Goal: Information Seeking & Learning: Learn about a topic

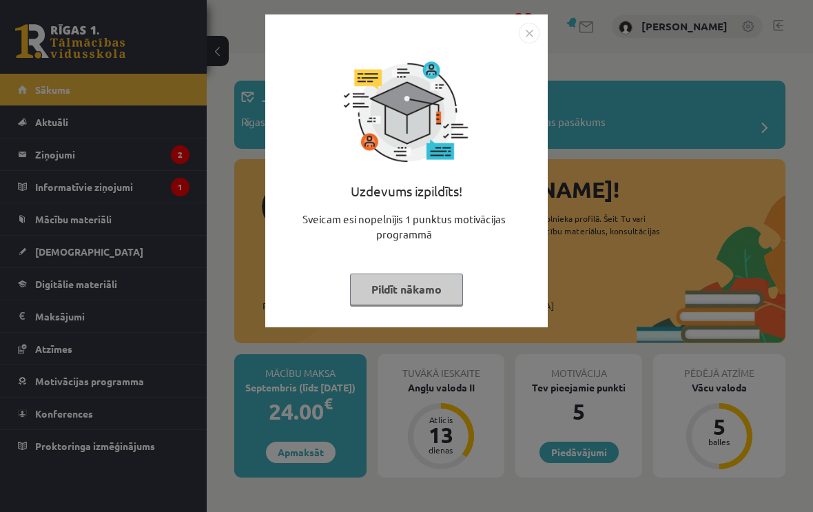
click at [426, 285] on button "Pildīt nākamo" at bounding box center [406, 290] width 113 height 32
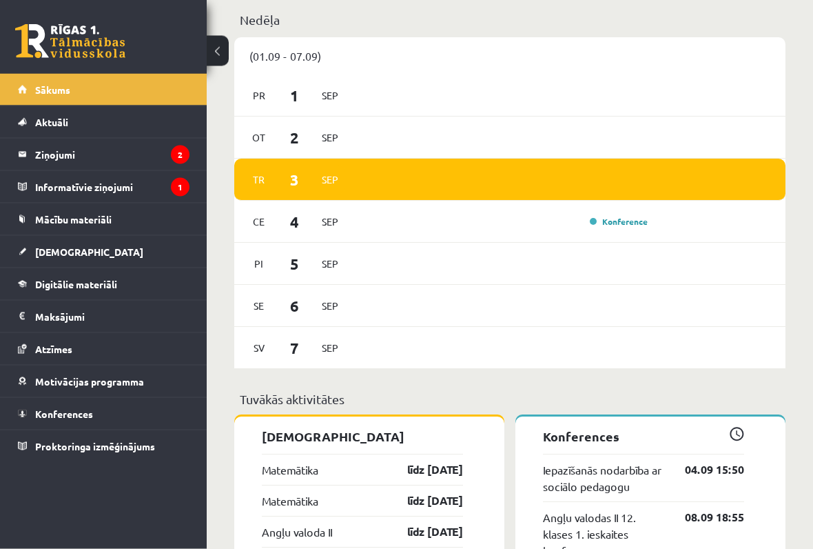
scroll to position [964, 0]
click at [123, 151] on legend "Ziņojumi 2" at bounding box center [112, 155] width 154 height 32
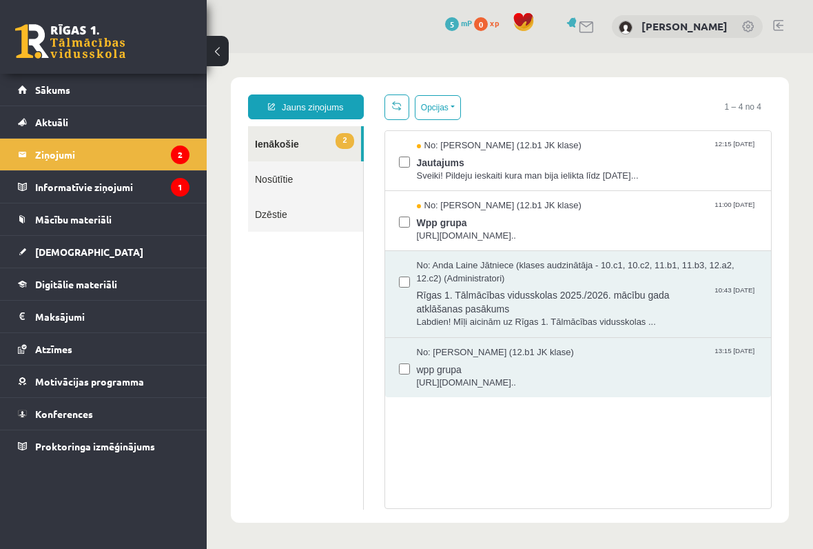
click at [620, 219] on span "Wpp grupa" at bounding box center [587, 220] width 341 height 17
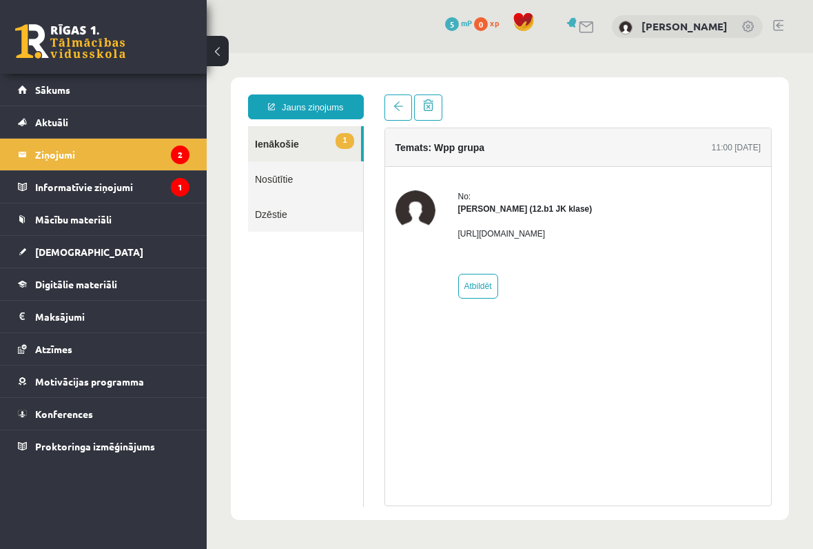
click at [396, 109] on span at bounding box center [399, 106] width 10 height 10
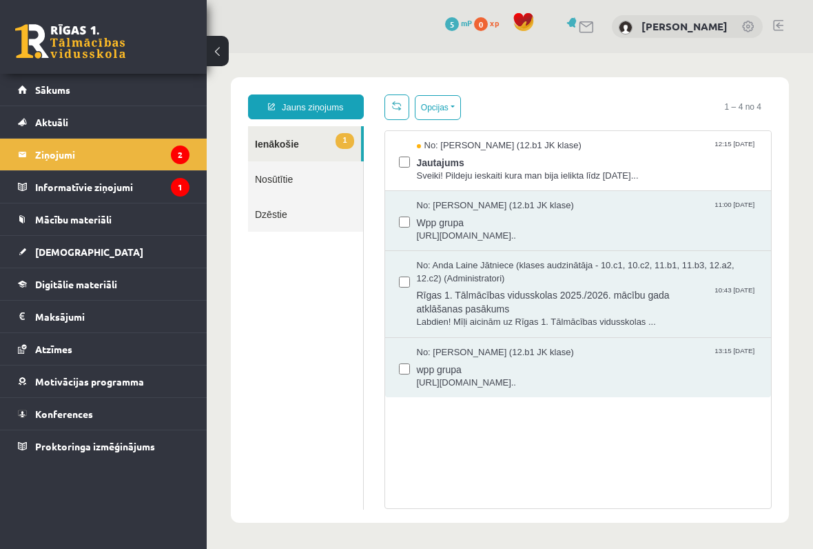
click at [566, 159] on span "Jautajums" at bounding box center [587, 160] width 341 height 17
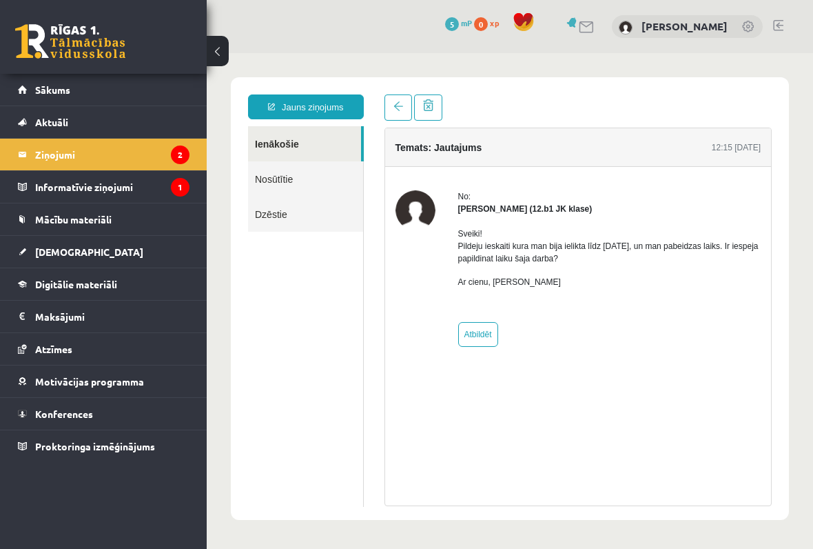
click at [403, 112] on link at bounding box center [399, 107] width 28 height 26
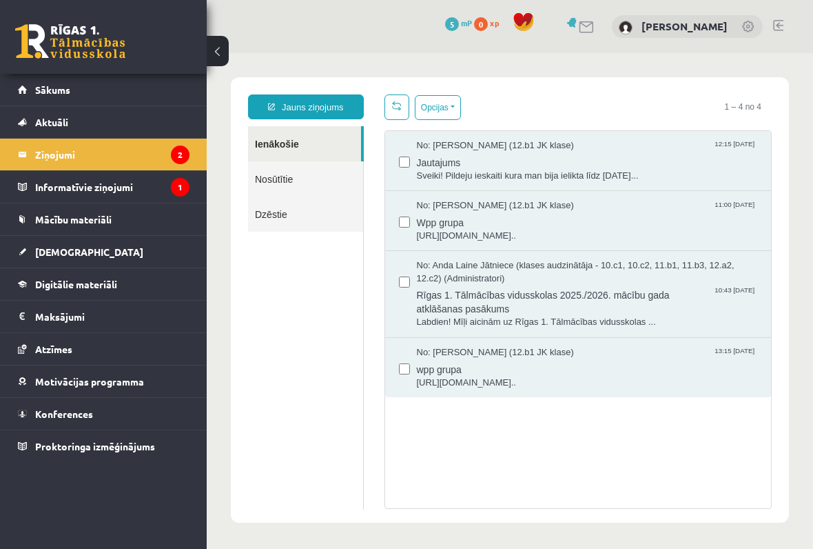
click at [132, 188] on legend "Informatīvie ziņojumi 1" at bounding box center [112, 187] width 154 height 32
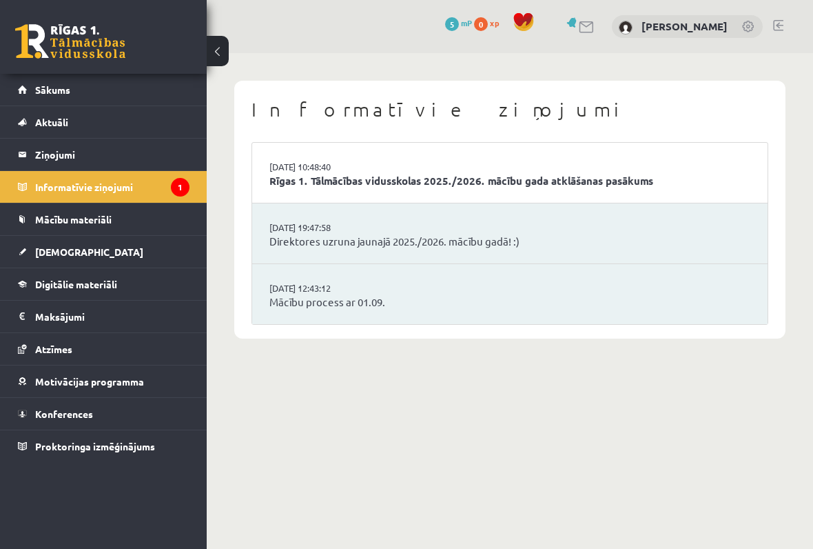
click at [587, 174] on link "Rīgas 1. Tālmācības vidusskolas 2025./2026. mācību gada atklāšanas pasākums" at bounding box center [510, 181] width 481 height 16
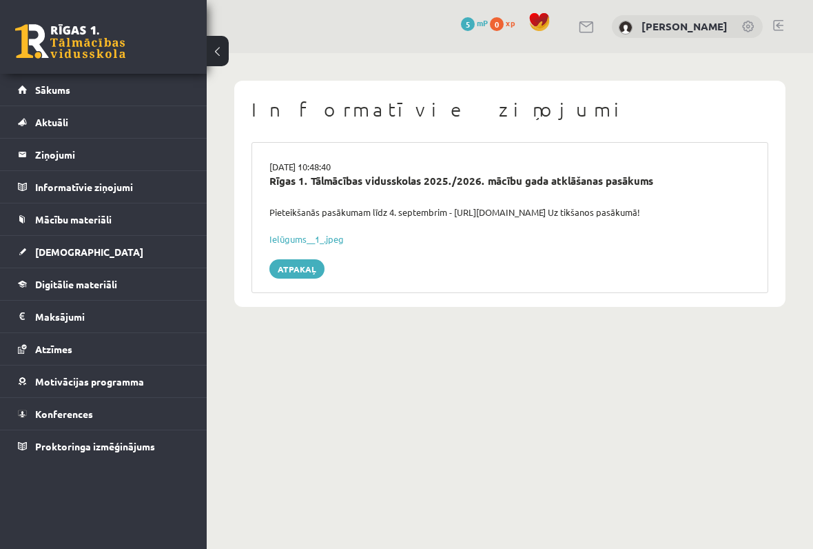
click at [81, 69] on div "0 Dāvanas 5 mP 0 xp" at bounding box center [103, 37] width 207 height 74
click at [83, 85] on link "Sākums" at bounding box center [104, 90] width 172 height 32
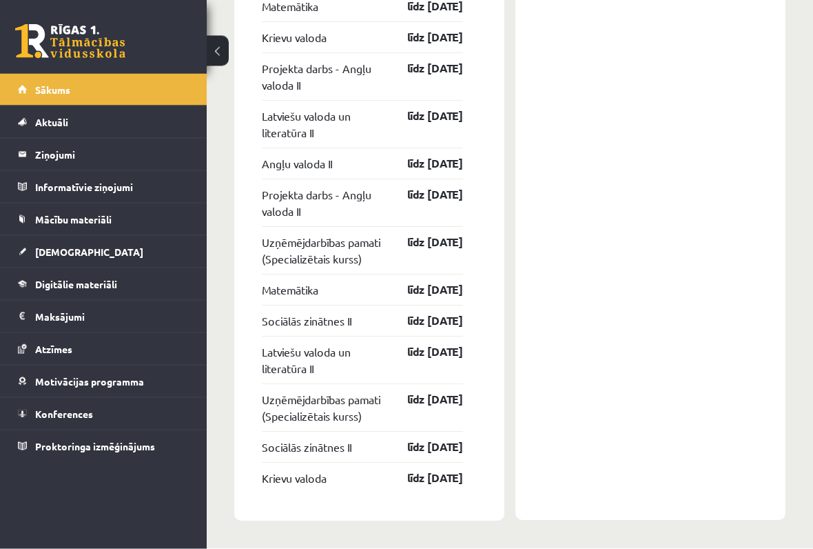
scroll to position [2712, 0]
click at [64, 125] on span "Aktuāli" at bounding box center [51, 122] width 33 height 12
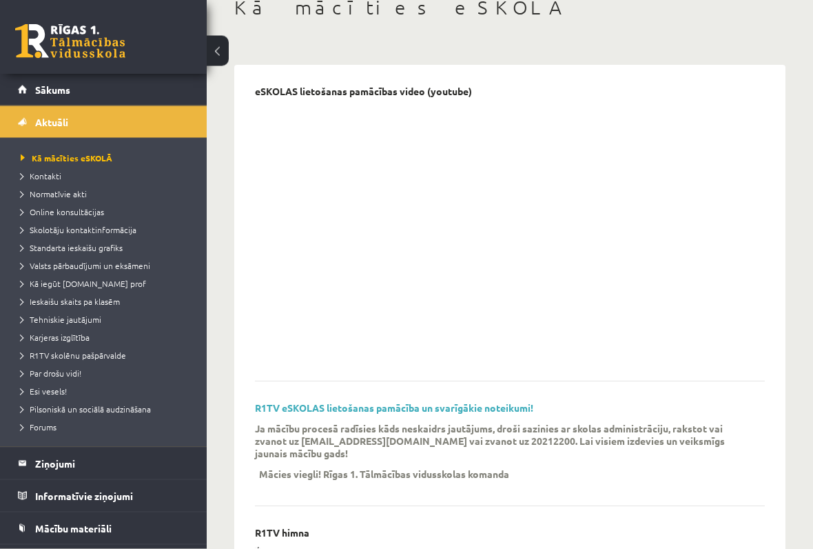
scroll to position [88, 0]
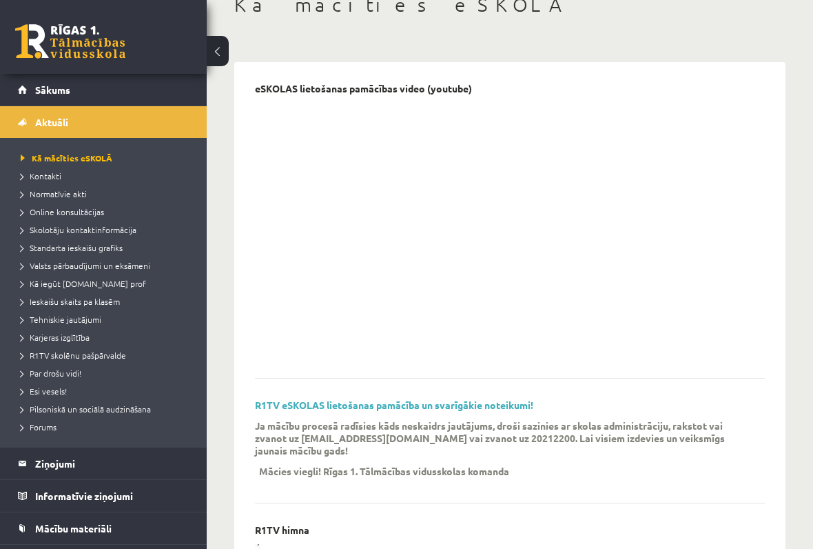
click at [283, 349] on p at bounding box center [475, 227] width 441 height 250
click at [50, 176] on span "Kontakti" at bounding box center [41, 175] width 41 height 11
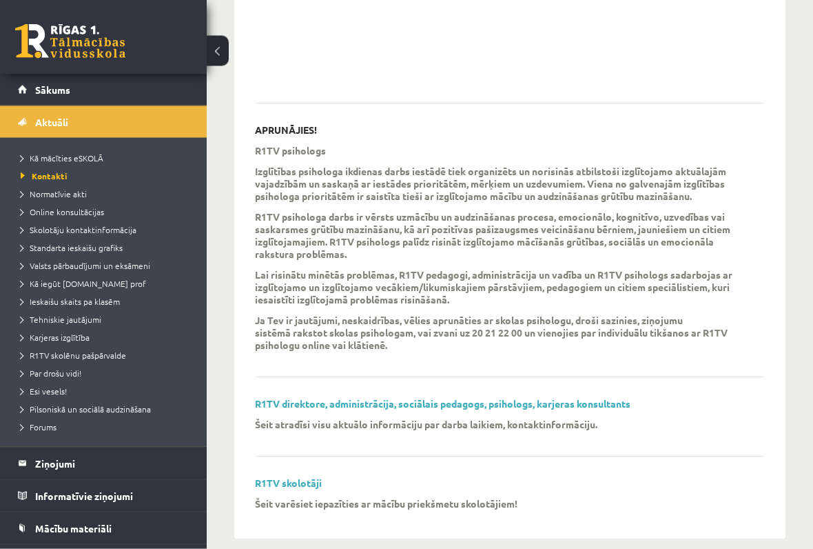
scroll to position [378, 0]
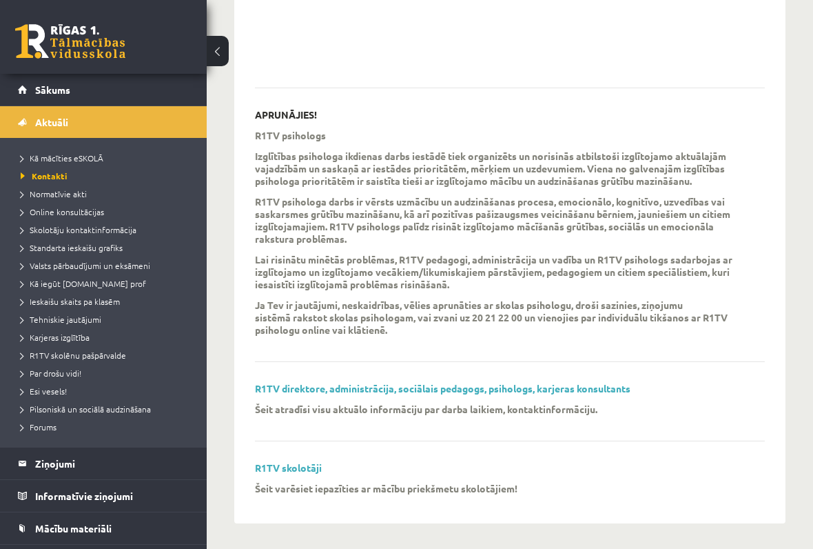
click at [68, 196] on span "Normatīvie akti" at bounding box center [54, 193] width 66 height 11
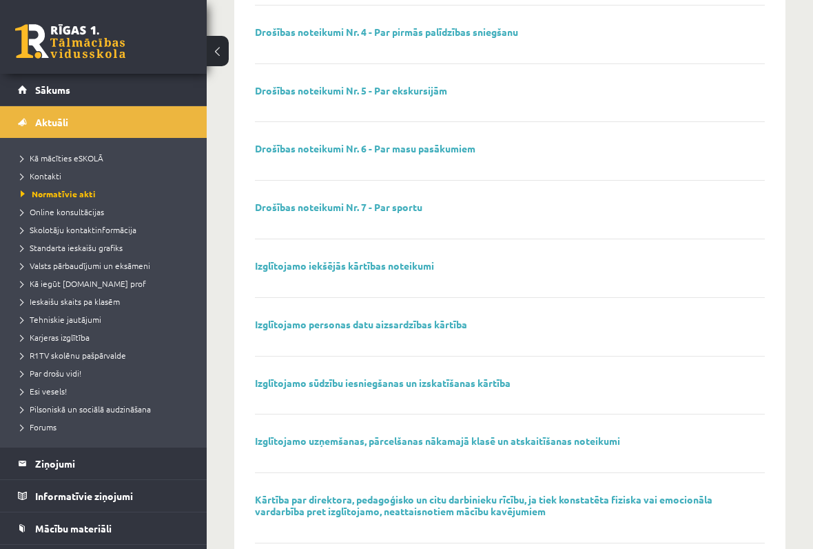
click at [68, 214] on span "Online konsultācijas" at bounding box center [62, 211] width 83 height 11
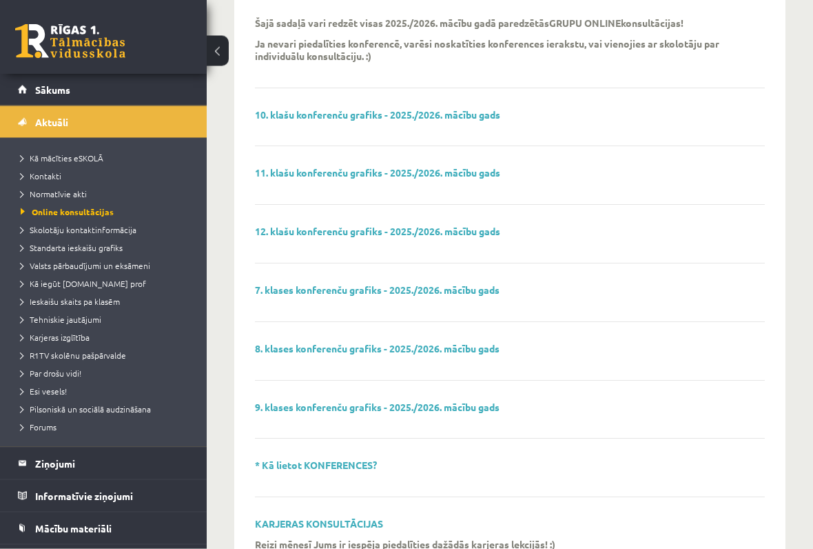
click at [107, 226] on span "Skolotāju kontaktinformācija" at bounding box center [79, 229] width 116 height 11
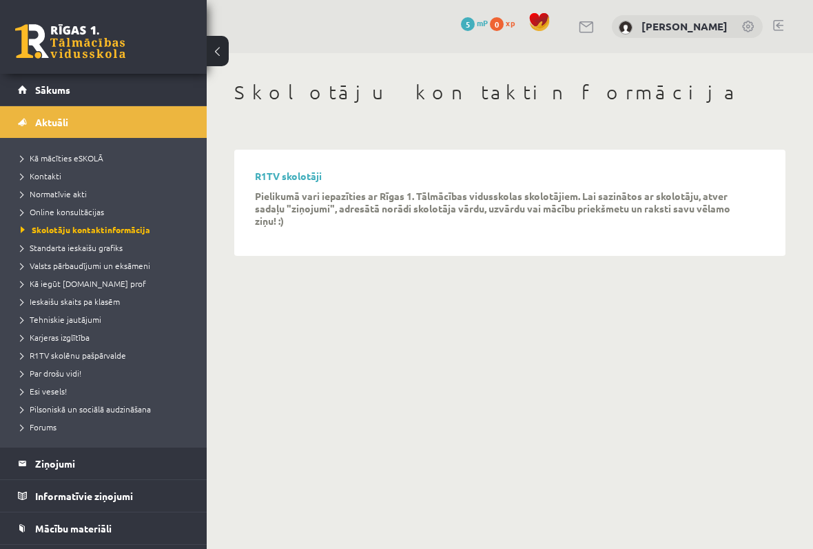
click at [99, 245] on span "Standarta ieskaišu grafiks" at bounding box center [72, 247] width 102 height 11
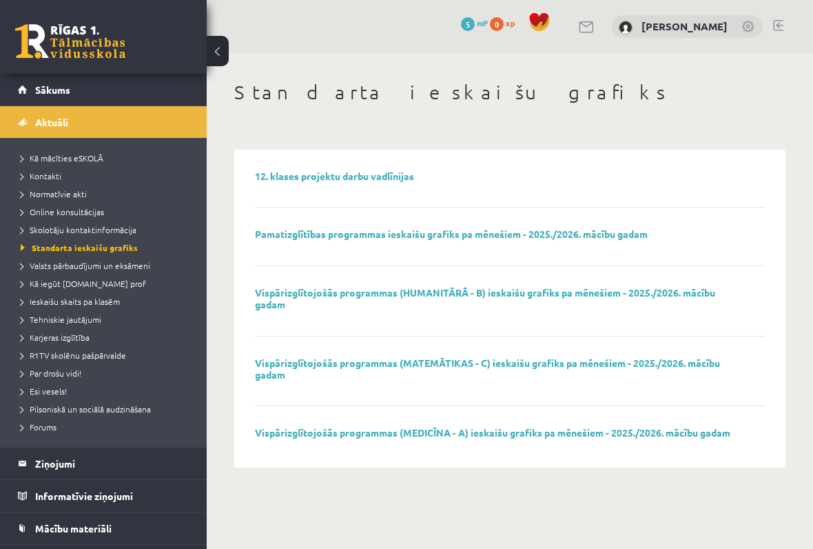
click at [458, 293] on link "Vispārizglītojošās programmas (HUMANITĀRĀ - B) ieskaišu grafiks pa mēnešiem - 2…" at bounding box center [485, 298] width 460 height 24
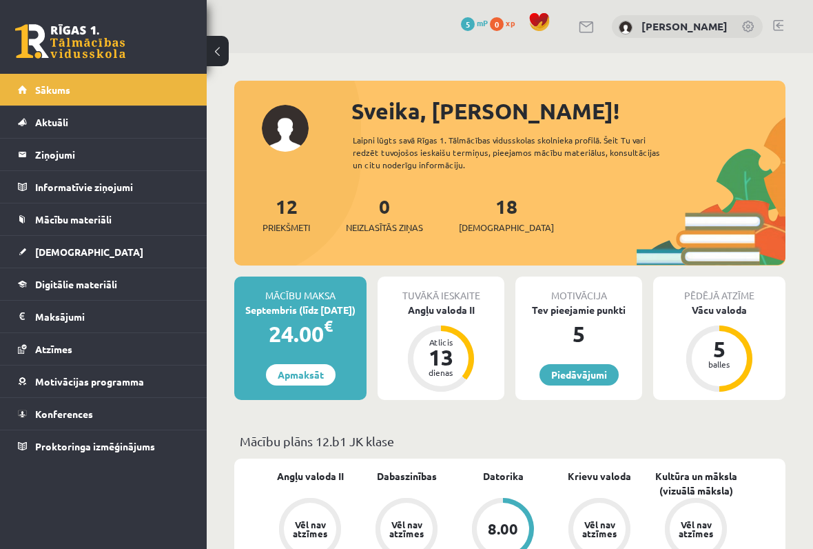
click at [100, 181] on legend "Informatīvie ziņojumi 0" at bounding box center [112, 187] width 154 height 32
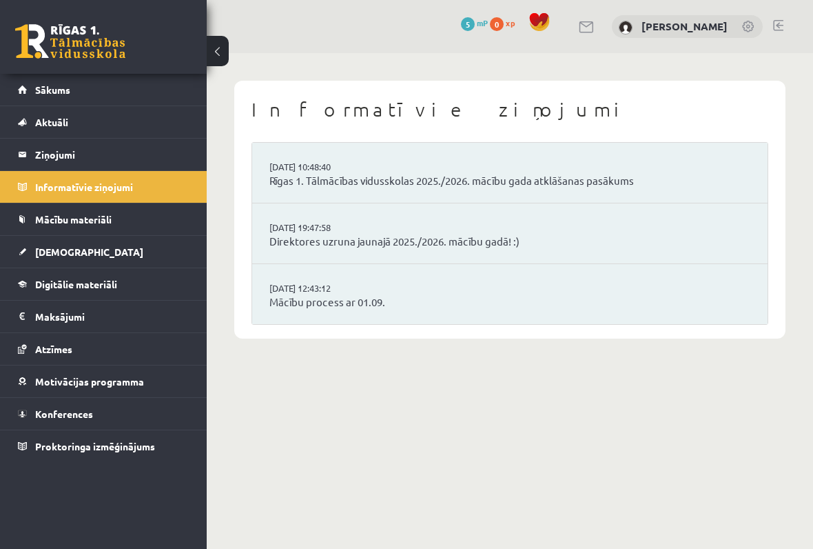
click at [78, 255] on link "[DEMOGRAPHIC_DATA]" at bounding box center [104, 252] width 172 height 32
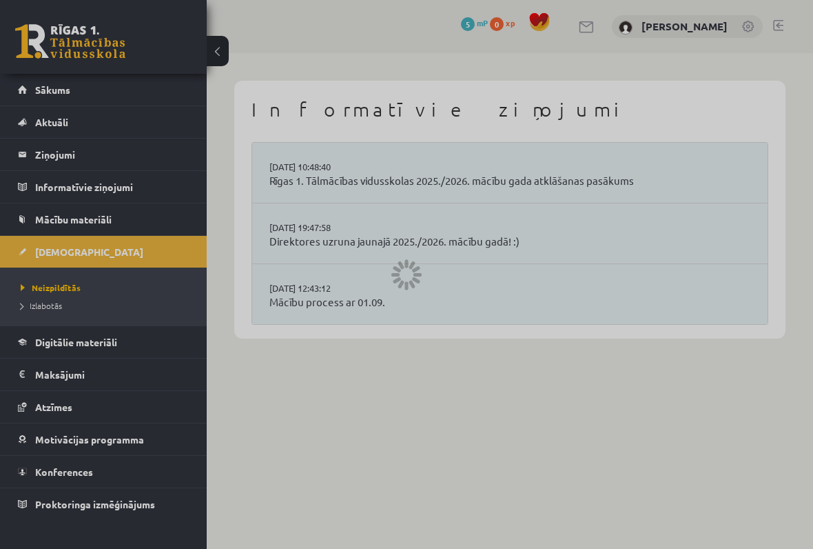
click at [98, 356] on link "Digitālie materiāli" at bounding box center [104, 342] width 172 height 32
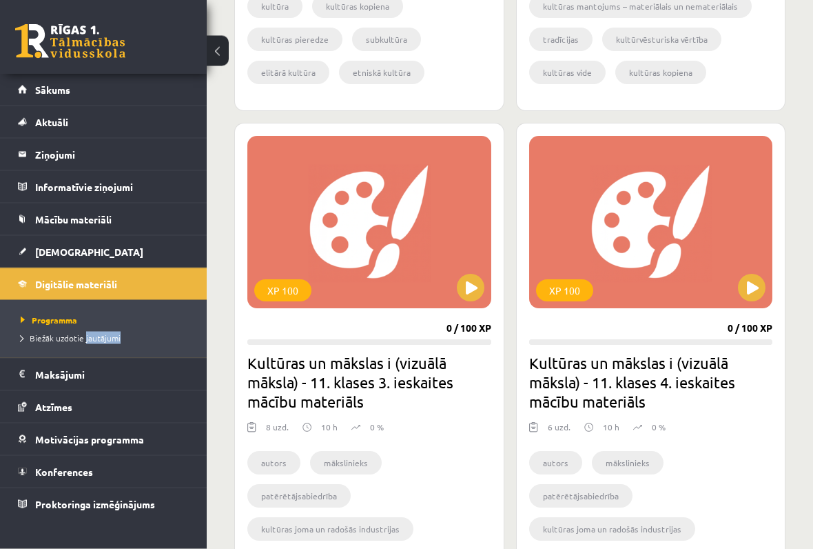
scroll to position [3094, 0]
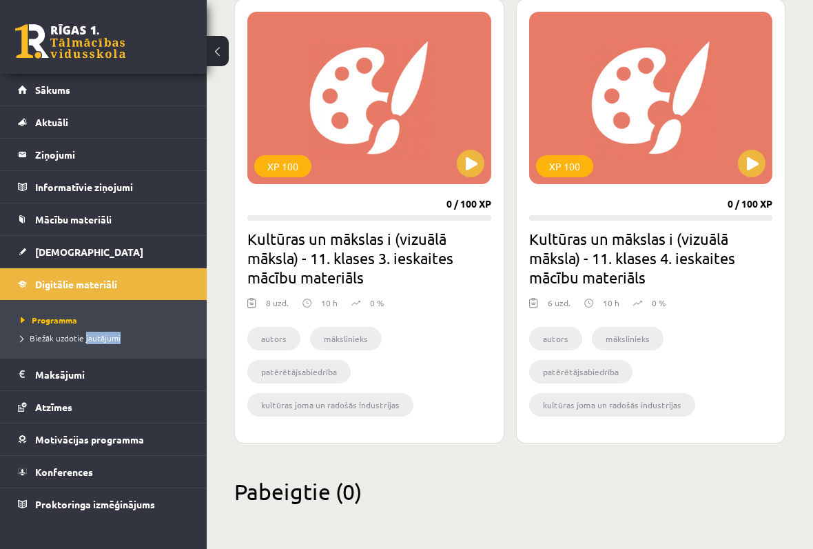
click at [60, 376] on legend "Maksājumi 0" at bounding box center [112, 374] width 154 height 32
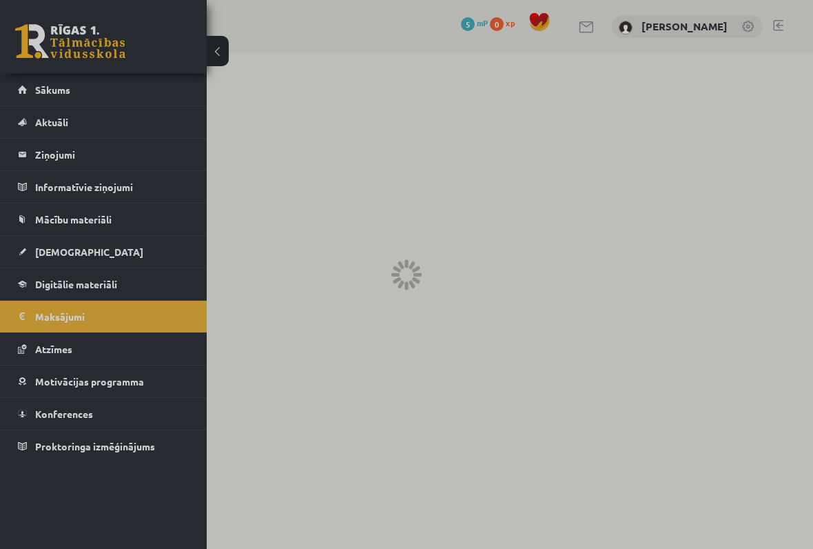
click at [101, 402] on link "Konferences" at bounding box center [104, 414] width 172 height 32
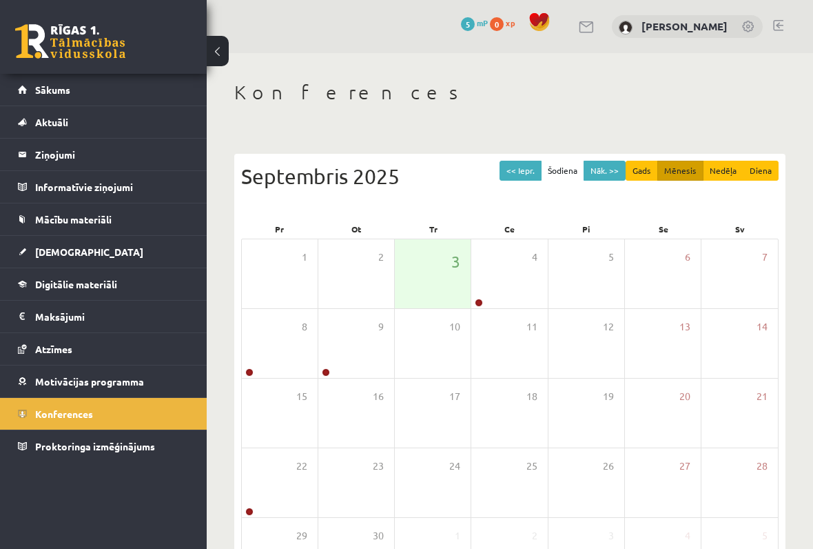
click at [91, 320] on legend "Maksājumi 0" at bounding box center [112, 317] width 154 height 32
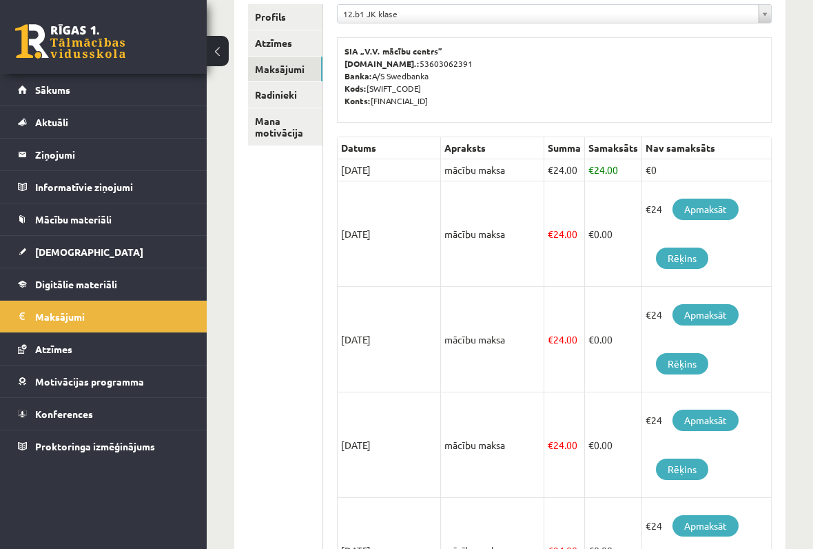
scroll to position [190, 0]
click at [63, 356] on link "Atzīmes" at bounding box center [104, 349] width 172 height 32
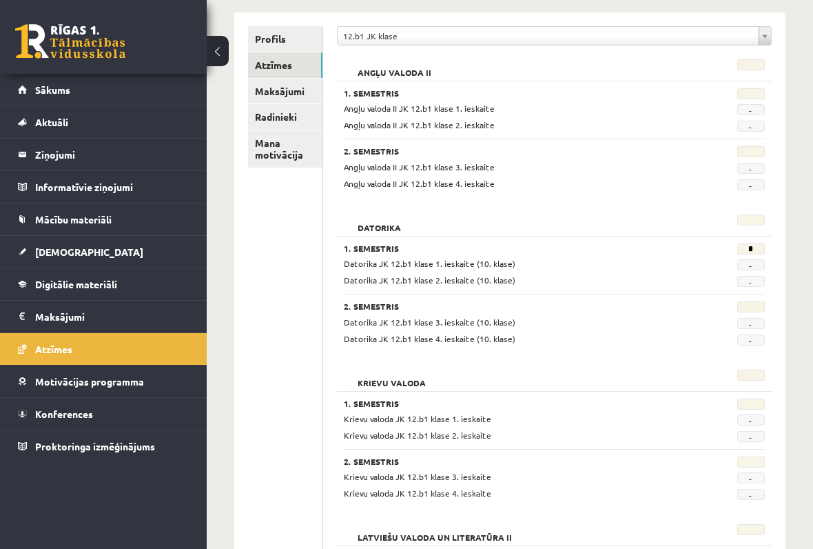
scroll to position [172, 0]
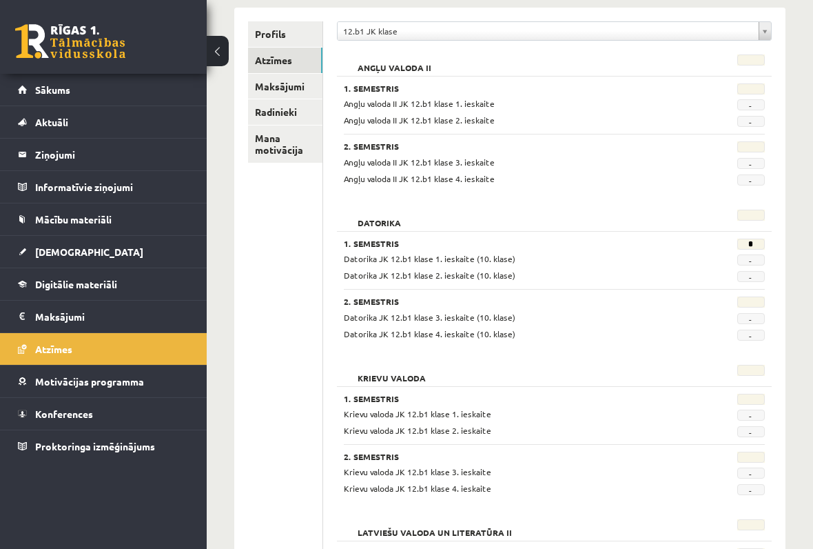
click at [294, 106] on link "Radinieki" at bounding box center [285, 112] width 74 height 26
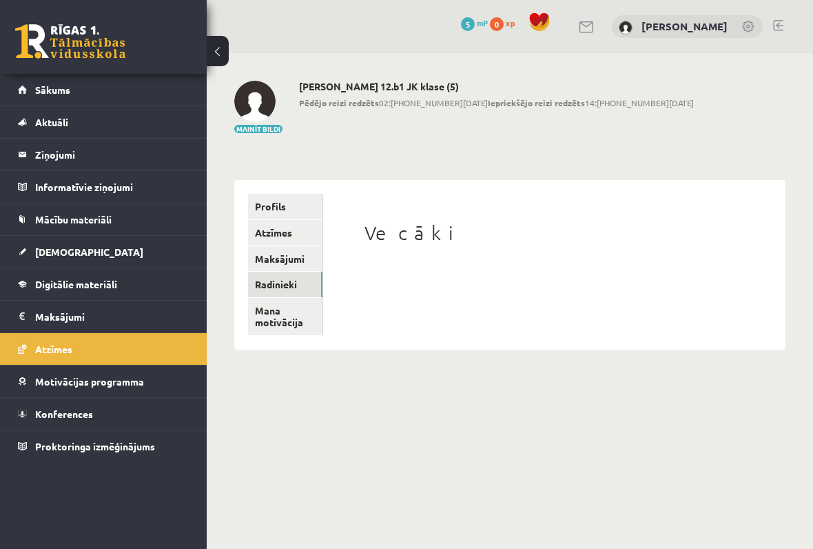
click at [280, 316] on link "Mana motivācija" at bounding box center [285, 316] width 74 height 37
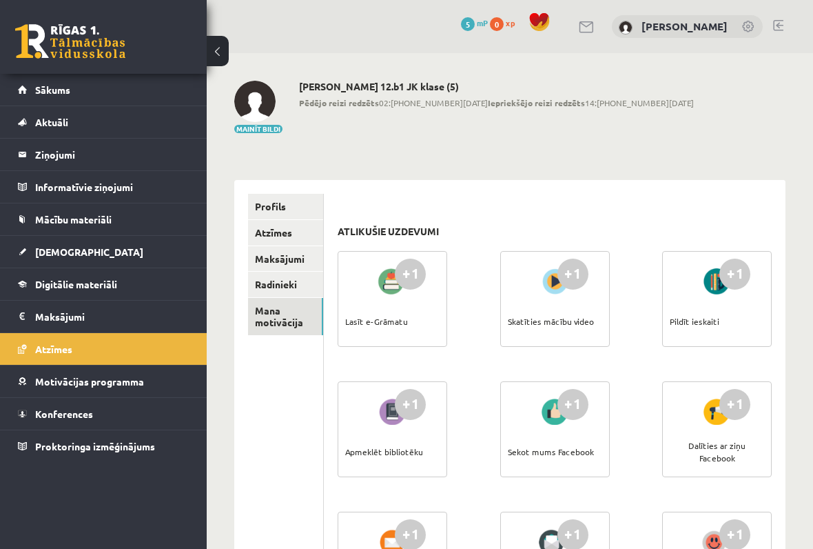
click at [285, 298] on link "Mana motivācija" at bounding box center [285, 316] width 75 height 37
click at [296, 236] on link "Atzīmes" at bounding box center [285, 233] width 75 height 26
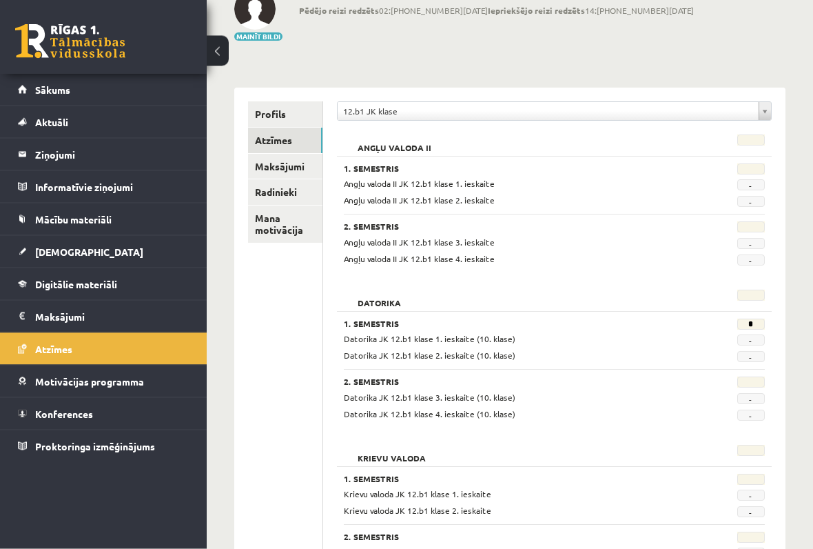
scroll to position [92, 0]
click at [471, 185] on span "Angļu valoda II JK 12.b1 klase 1. ieskaite" at bounding box center [419, 183] width 151 height 11
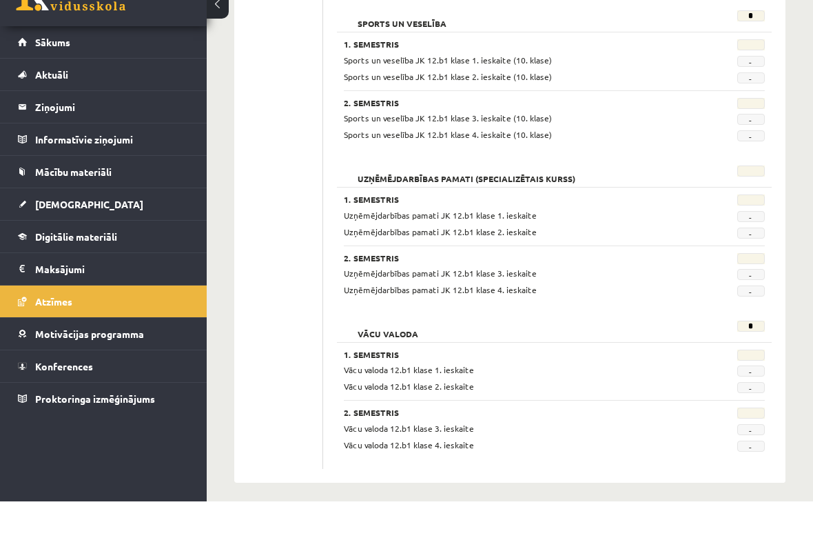
scroll to position [1257, 0]
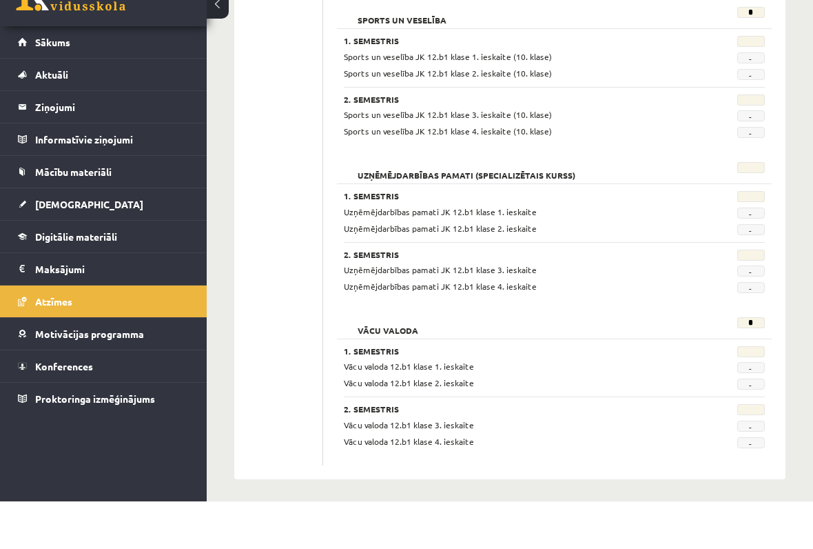
click at [105, 375] on span "Motivācijas programma" at bounding box center [89, 381] width 109 height 12
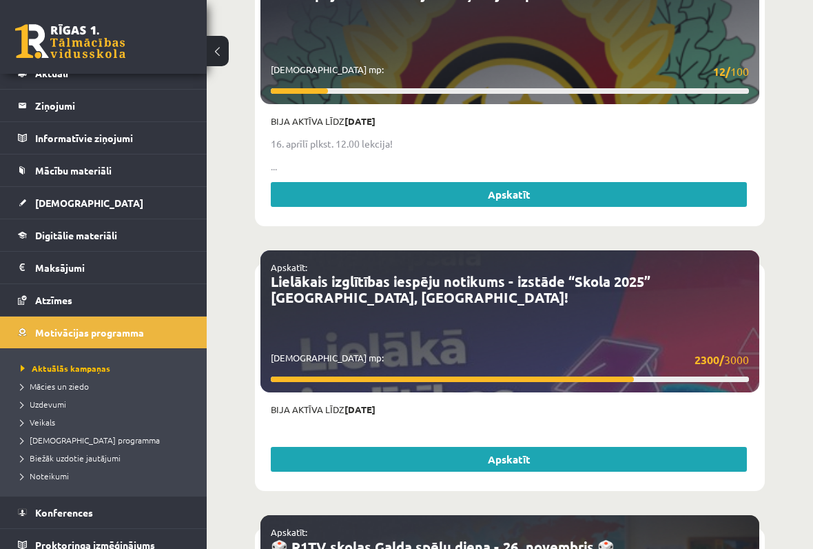
scroll to position [41, 0]
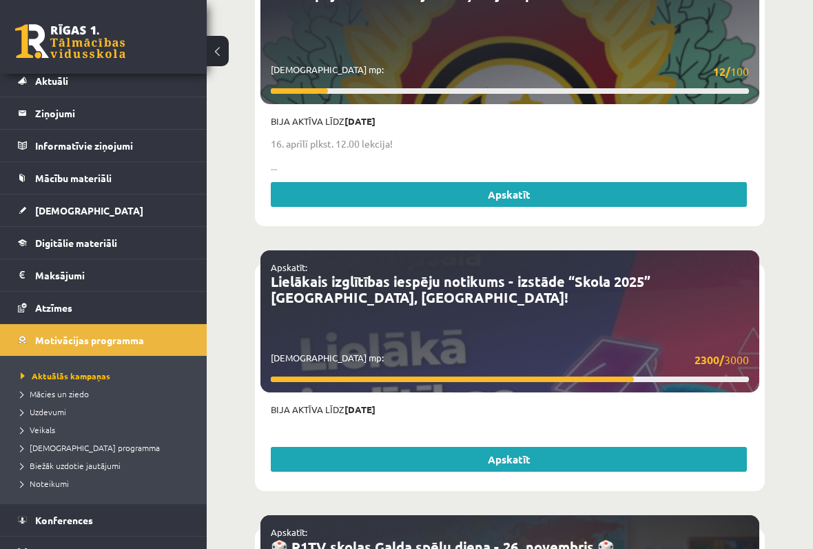
click at [53, 415] on span "Uzdevumi" at bounding box center [43, 411] width 45 height 11
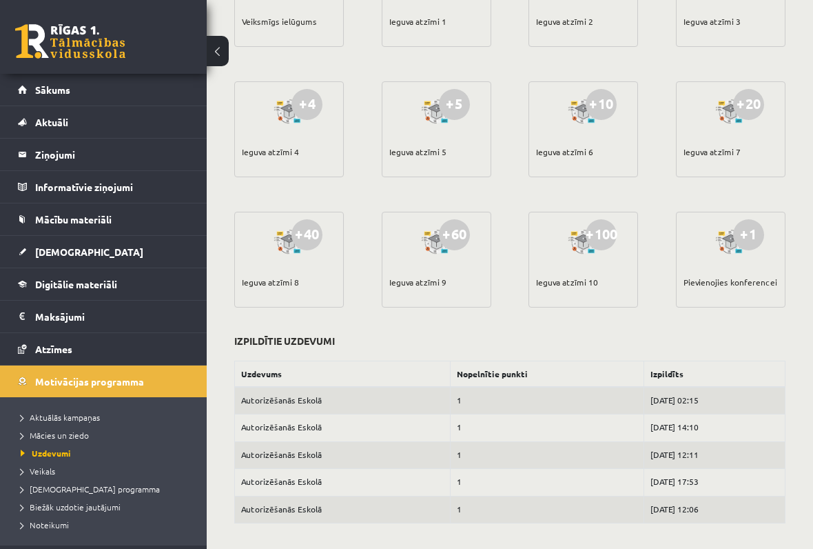
click at [61, 95] on link "Sākums" at bounding box center [104, 90] width 172 height 32
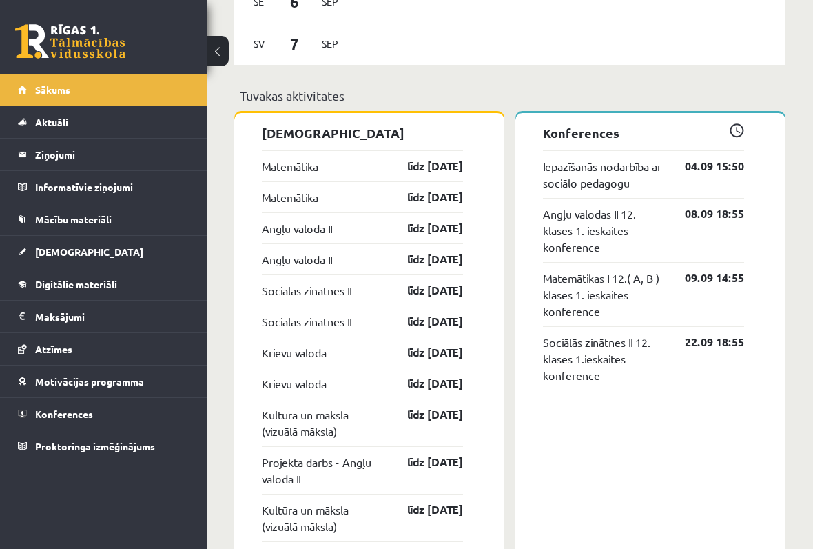
scroll to position [1188, 0]
click at [412, 175] on link "līdz [DATE]" at bounding box center [423, 167] width 80 height 17
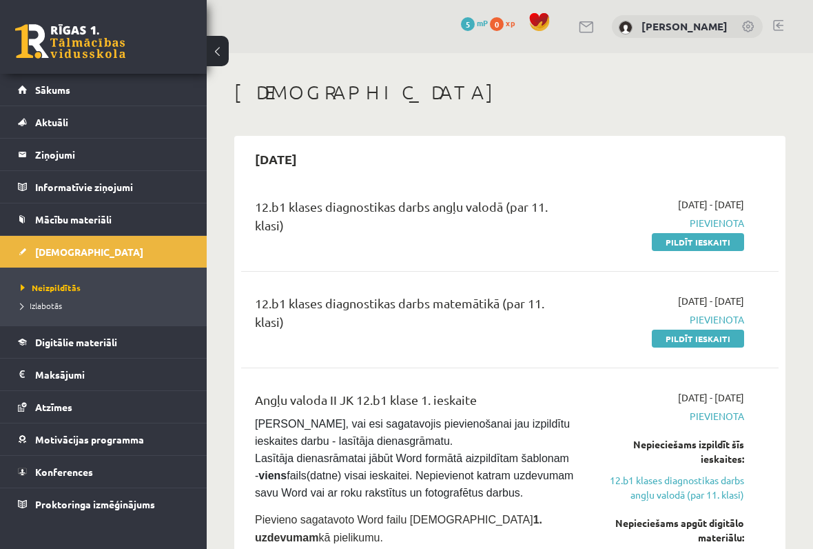
click at [214, 55] on button at bounding box center [218, 51] width 22 height 30
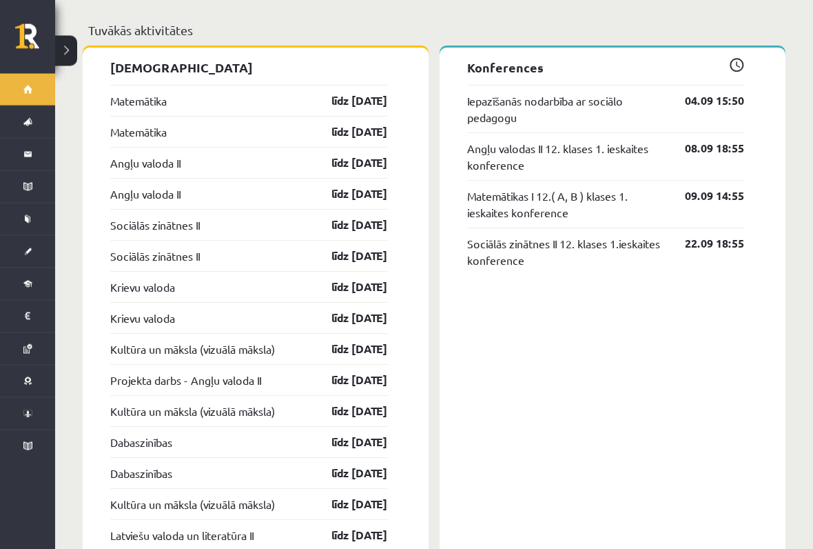
scroll to position [1251, 0]
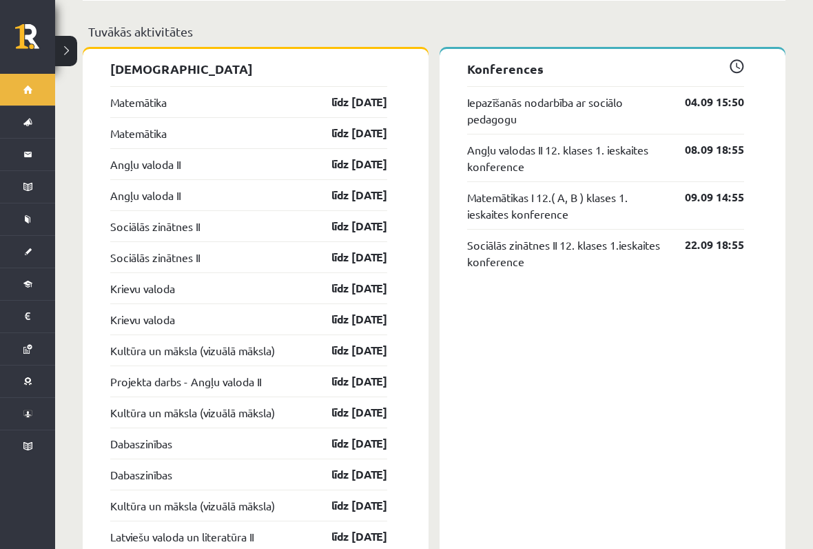
click at [176, 117] on div "Matemātika līdz [DATE]" at bounding box center [248, 132] width 277 height 31
click at [165, 94] on link "Matemātika" at bounding box center [138, 102] width 57 height 17
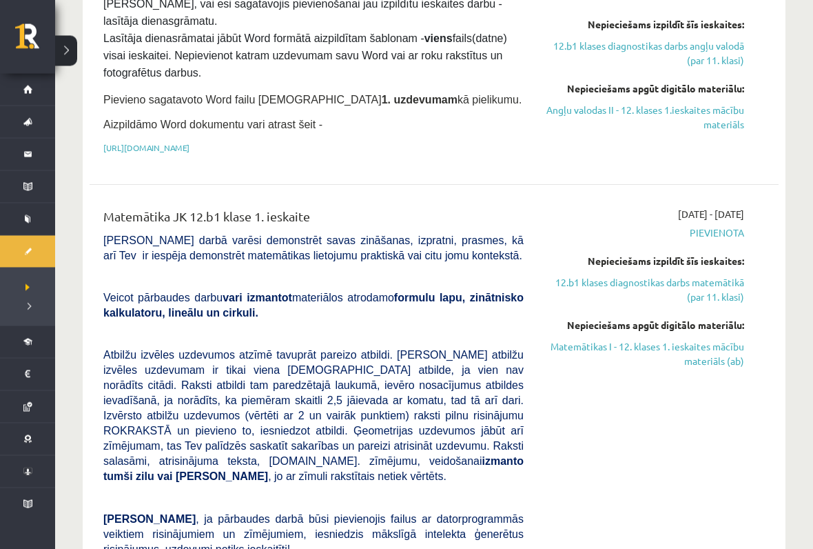
scroll to position [418, 0]
click at [640, 115] on link "Angļu valodas II - 12. klases 1.ieskaites mācību materiāls" at bounding box center [645, 118] width 200 height 29
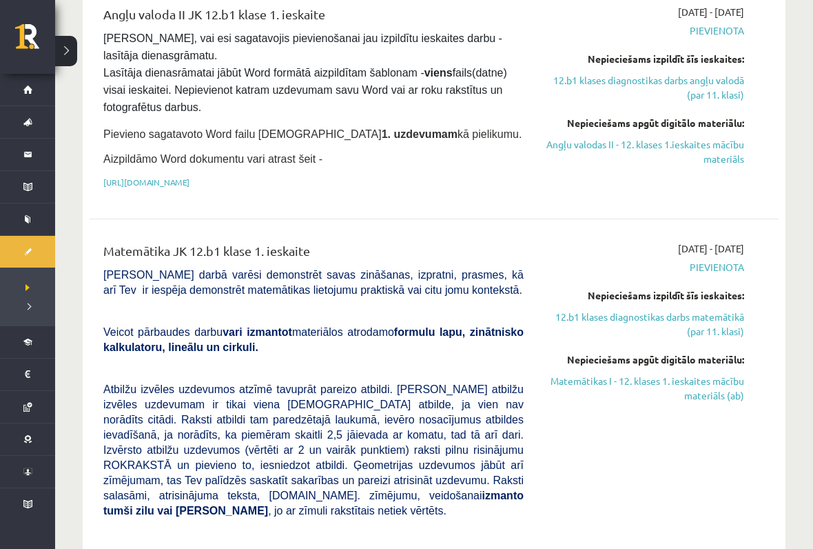
scroll to position [378, 0]
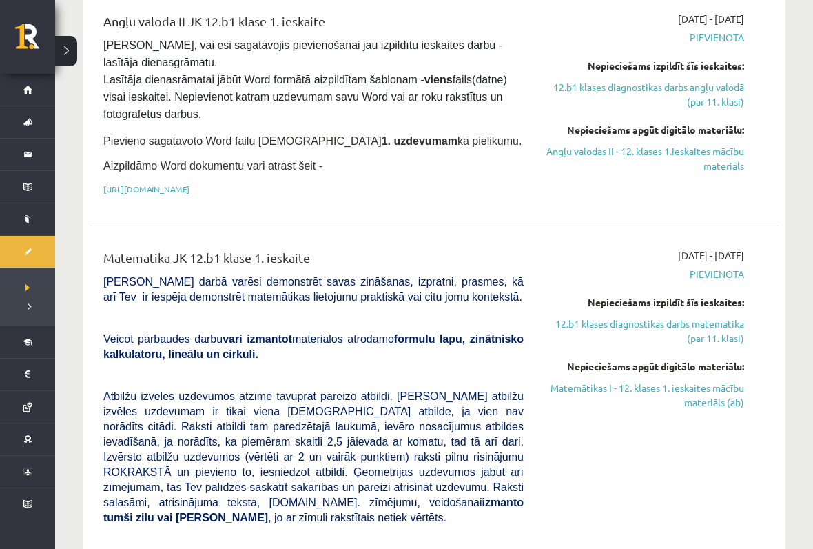
click at [94, 243] on div "Matemātika JK 12.b1 klase 1. ieskaite Pārbaudes darbā varēsi demonstrēt savas z…" at bounding box center [434, 511] width 689 height 554
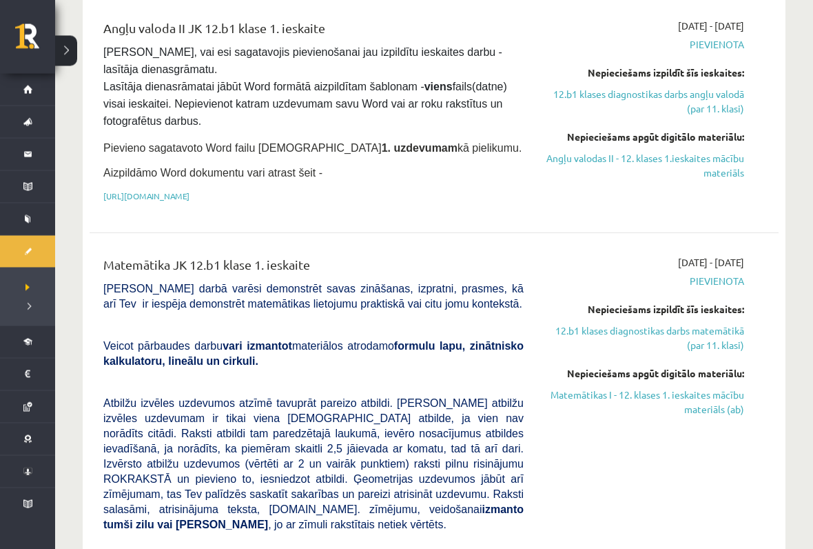
scroll to position [374, 0]
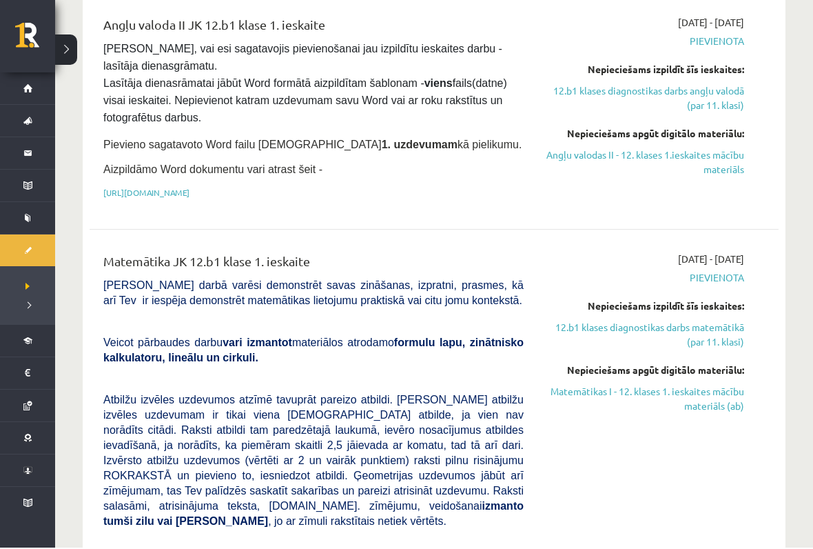
click at [190, 195] on link "https://drive.google.com/drive/folders/1IHE_ip15KOAbO2Se1NDGwZ2e__vlzPUf?usp=sh…" at bounding box center [146, 193] width 86 height 11
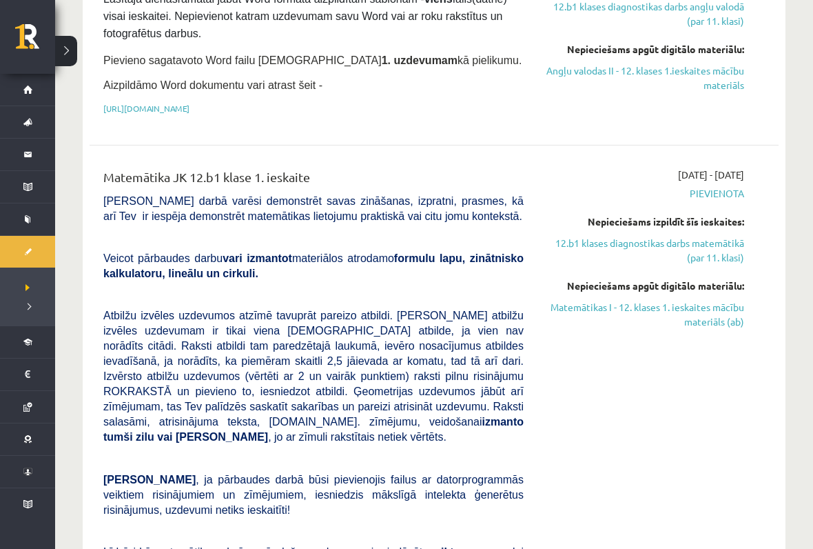
scroll to position [471, 0]
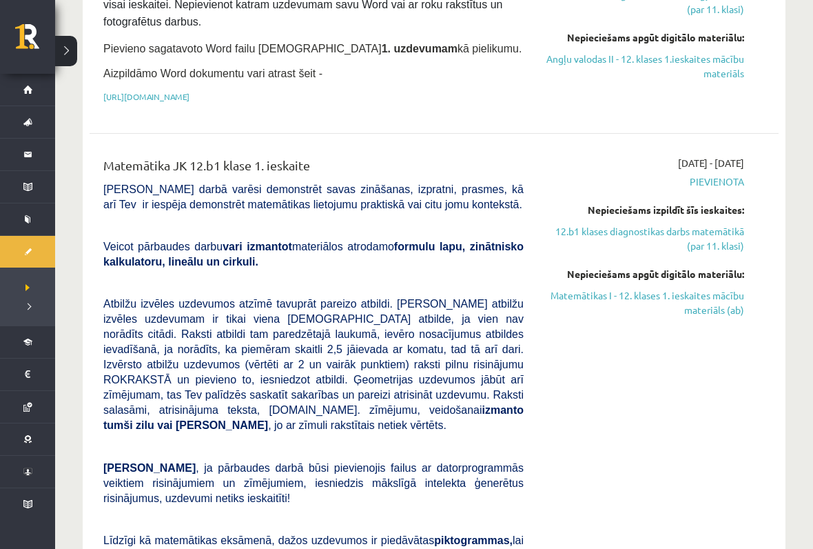
click at [50, 41] on link at bounding box center [35, 41] width 40 height 34
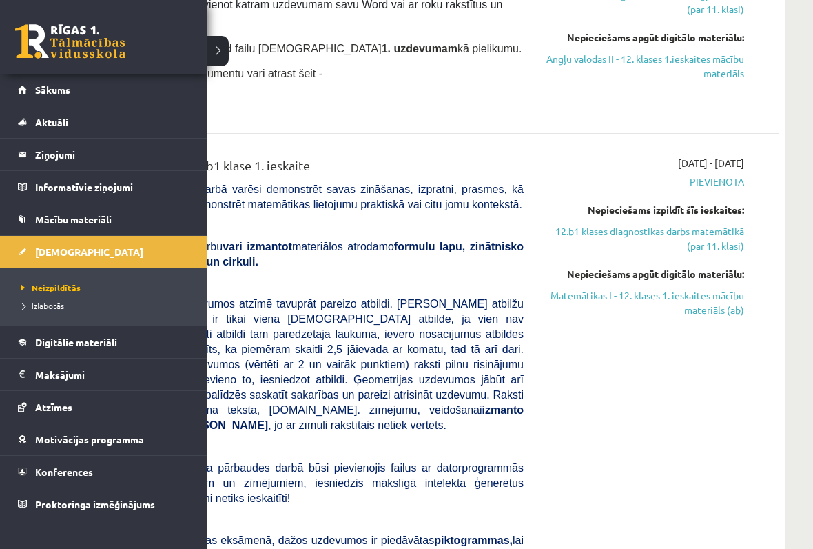
click at [215, 55] on p "Pievieno sagatavoto Word failu ieskaites 1. uzdevumam kā pielikumu." at bounding box center [313, 48] width 420 height 18
